Goal: Task Accomplishment & Management: Manage account settings

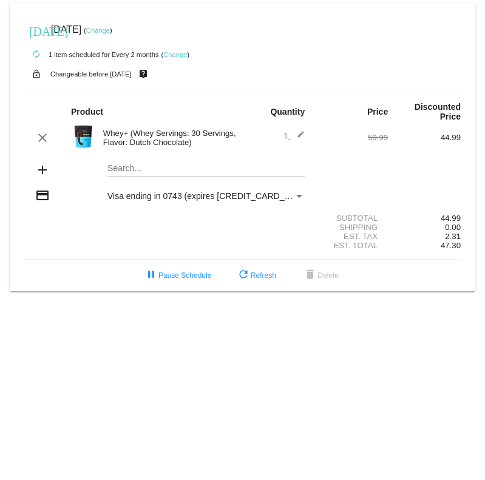
click at [110, 33] on link "Change" at bounding box center [98, 30] width 24 height 7
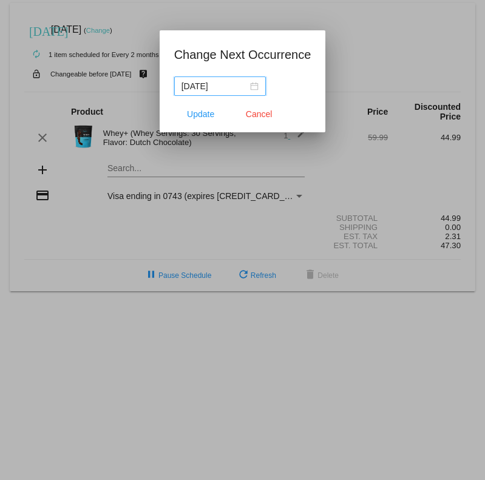
click at [252, 84] on div "[DATE]" at bounding box center [219, 85] width 77 height 13
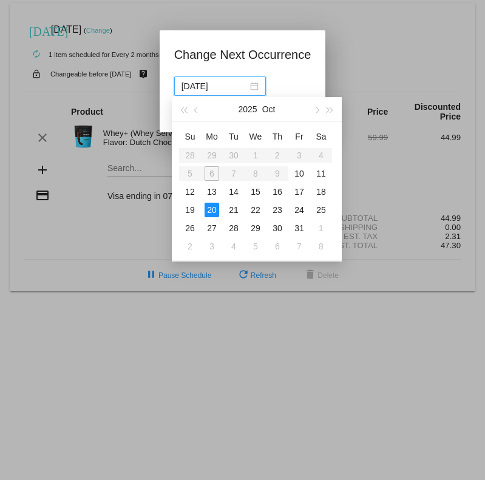
click at [309, 169] on td "10" at bounding box center [299, 173] width 22 height 18
type input "[DATE]"
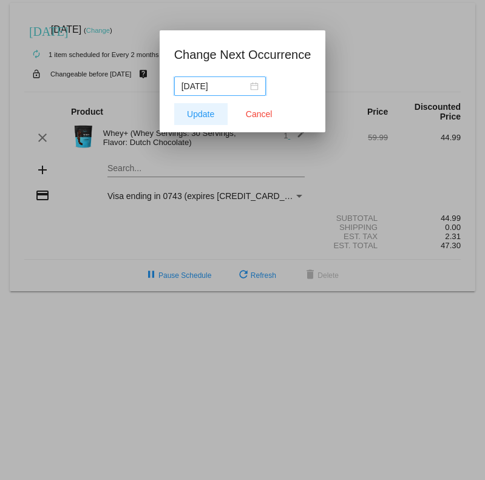
click at [206, 113] on span "Update" at bounding box center [200, 114] width 27 height 10
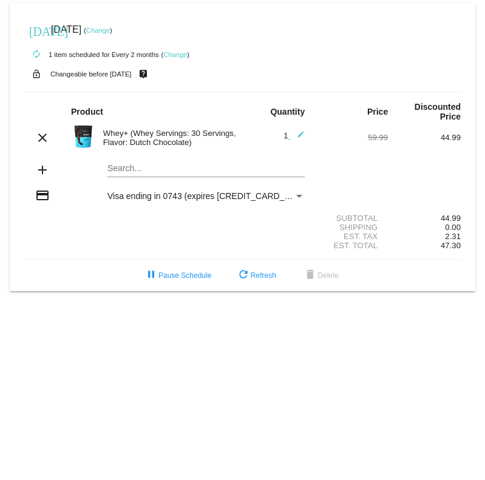
click at [180, 56] on link "Change" at bounding box center [175, 54] width 24 height 7
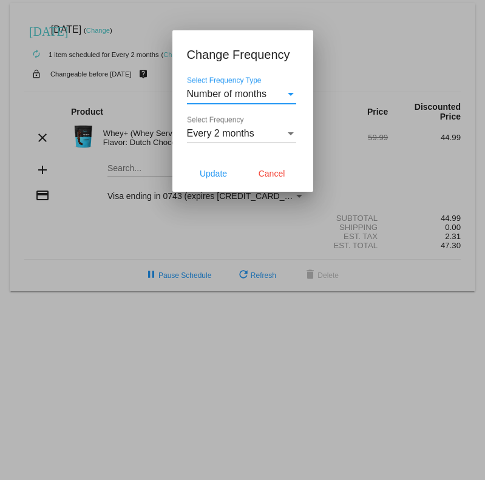
click at [294, 96] on div "Select Frequency Type" at bounding box center [290, 94] width 11 height 11
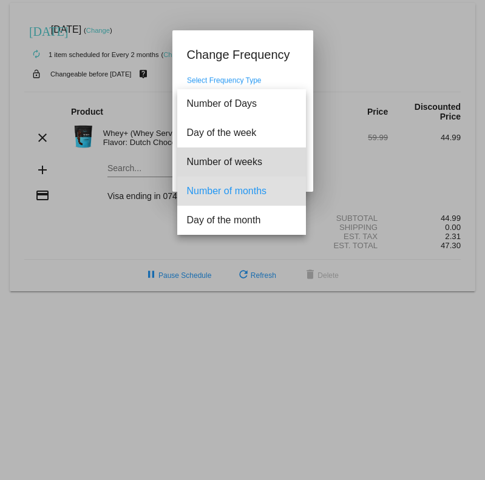
click at [276, 162] on span "Number of weeks" at bounding box center [241, 161] width 109 height 29
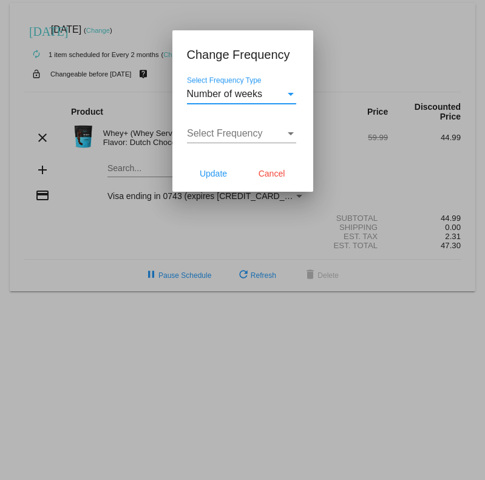
click at [289, 98] on div "Select Frequency Type" at bounding box center [290, 94] width 11 height 11
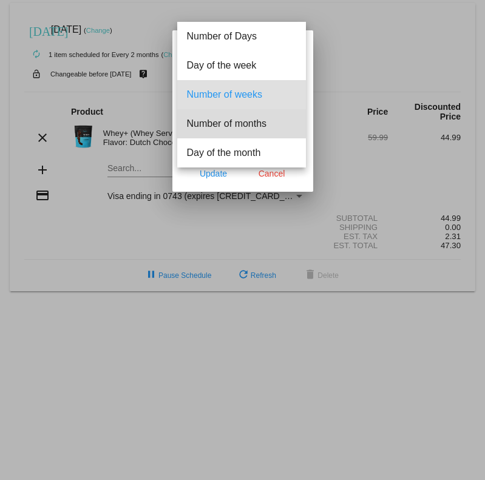
click at [286, 126] on span "Number of months" at bounding box center [241, 123] width 109 height 29
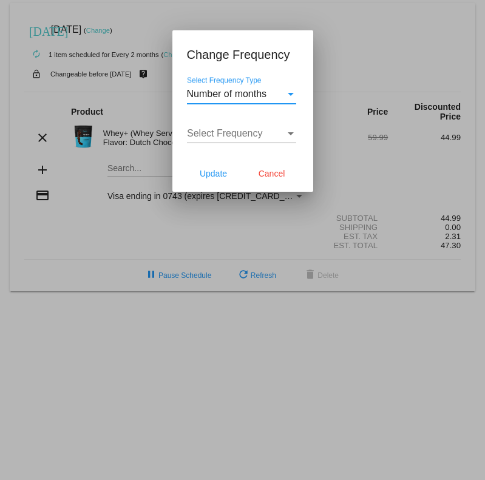
click at [293, 136] on div "Select Frequency" at bounding box center [290, 133] width 11 height 11
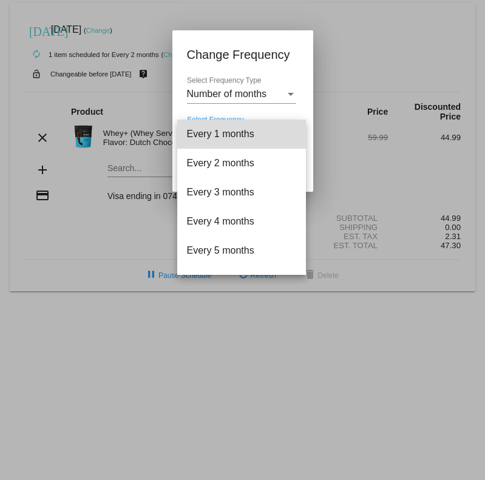
click at [279, 139] on span "Every 1 months" at bounding box center [241, 134] width 109 height 29
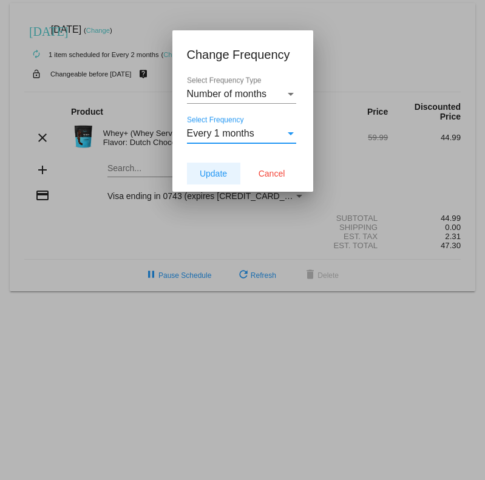
click at [222, 174] on span "Update" at bounding box center [213, 174] width 27 height 10
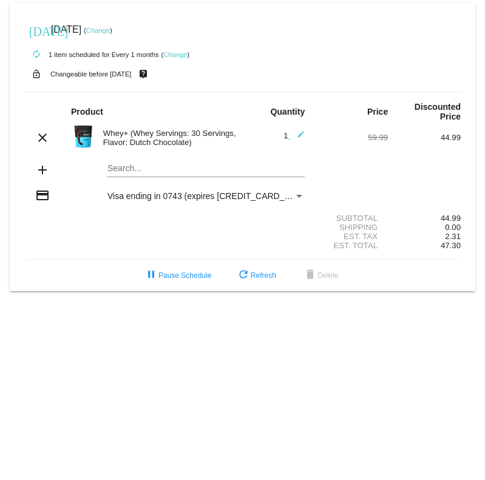
click at [267, 280] on span "refresh Refresh" at bounding box center [256, 275] width 40 height 8
